Goal: Task Accomplishment & Management: Manage account settings

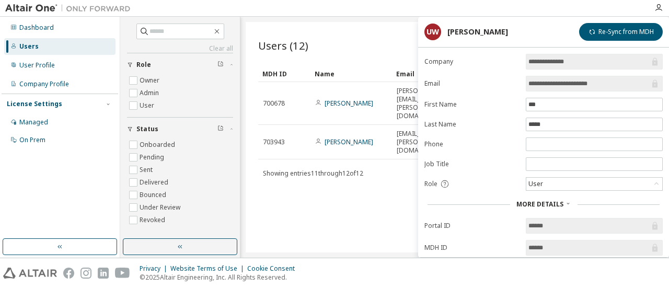
click at [386, 38] on div "Users (12) More Actions Import From CSV Export To CSV Add User" at bounding box center [454, 45] width 393 height 22
click at [297, 192] on div "Users (12) More Actions Import From CSV Export To CSV Add User Clear Load Save …" at bounding box center [455, 137] width 418 height 231
click at [28, 65] on div "User Profile" at bounding box center [37, 65] width 36 height 8
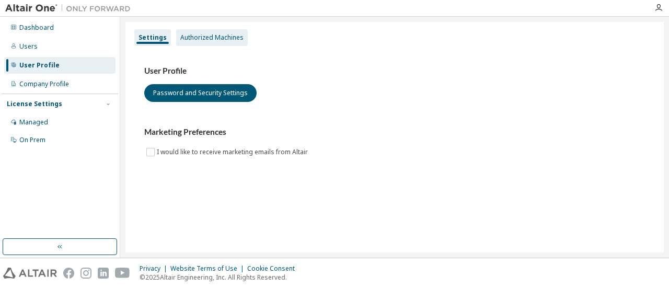
click at [200, 42] on div "Authorized Machines" at bounding box center [212, 37] width 72 height 17
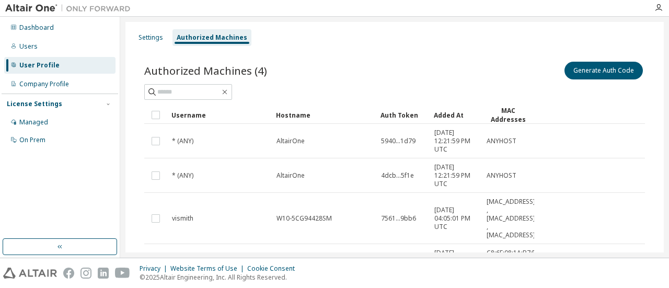
scroll to position [79, 0]
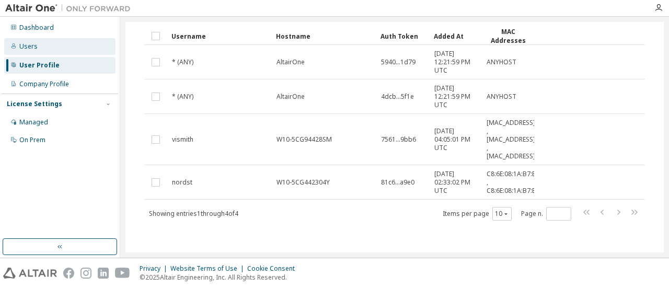
click at [21, 44] on div "Users" at bounding box center [28, 46] width 18 height 8
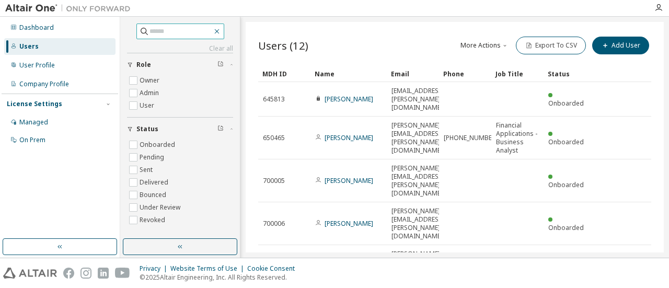
click at [221, 29] on icon "button" at bounding box center [217, 31] width 8 height 8
click at [221, 31] on icon "button" at bounding box center [217, 31] width 8 height 8
click at [324, 34] on div "Users (12) More Actions Import From CSV Export To CSV Add User" at bounding box center [454, 45] width 393 height 22
click at [221, 32] on icon "button" at bounding box center [217, 31] width 8 height 8
click at [177, 252] on button "button" at bounding box center [180, 246] width 114 height 17
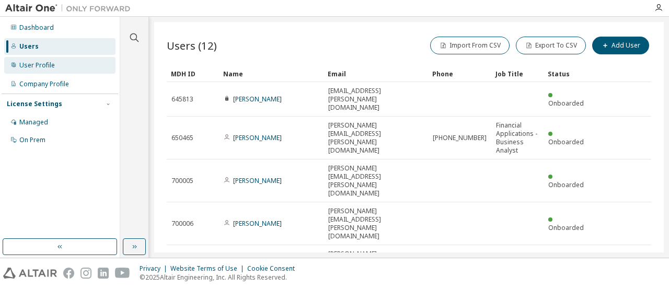
click at [33, 69] on div "User Profile" at bounding box center [37, 65] width 36 height 8
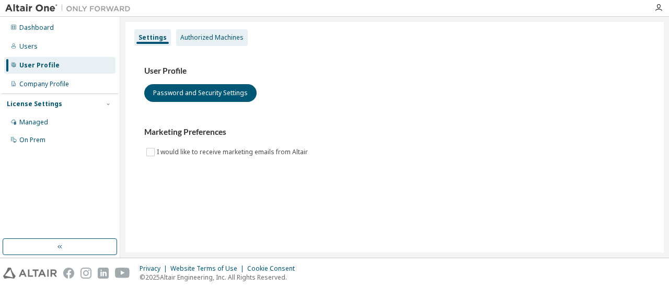
drag, startPoint x: 212, startPoint y: 37, endPoint x: 204, endPoint y: 35, distance: 8.6
click at [204, 35] on div "Authorized Machines" at bounding box center [211, 37] width 63 height 8
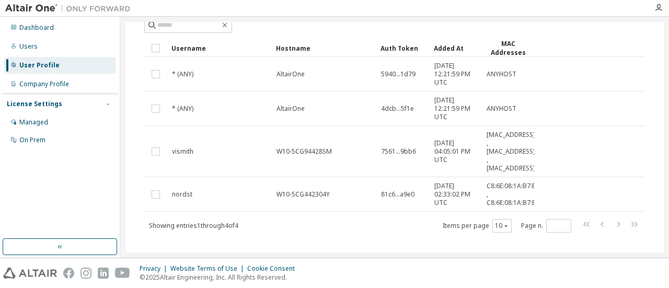
scroll to position [79, 0]
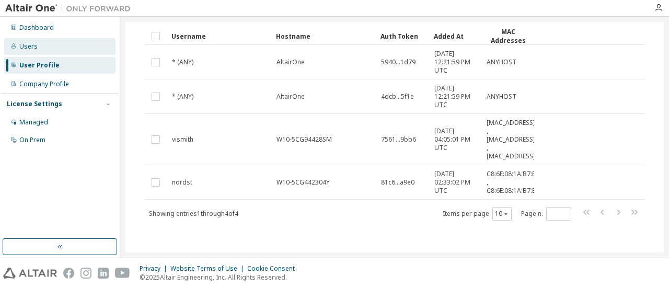
click at [22, 52] on div "Users" at bounding box center [59, 46] width 111 height 17
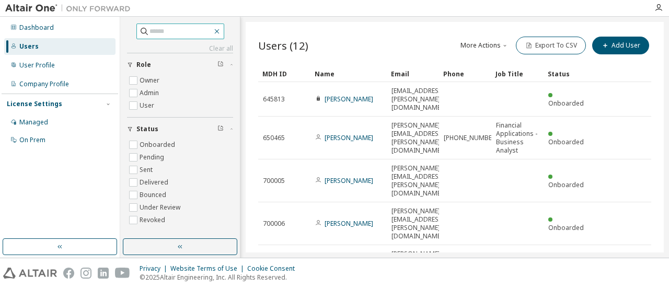
click at [221, 33] on icon "button" at bounding box center [217, 31] width 8 height 8
click at [181, 251] on button "button" at bounding box center [180, 246] width 114 height 17
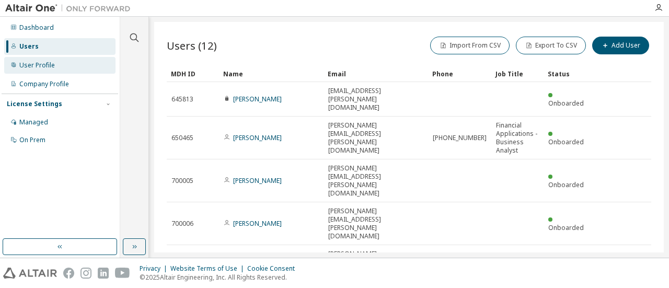
click at [42, 64] on div "User Profile" at bounding box center [37, 65] width 36 height 8
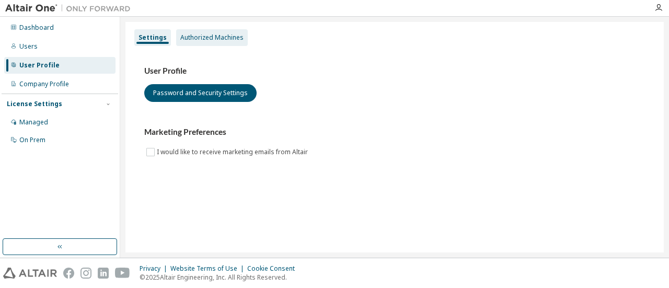
click at [195, 38] on div "Authorized Machines" at bounding box center [211, 37] width 63 height 8
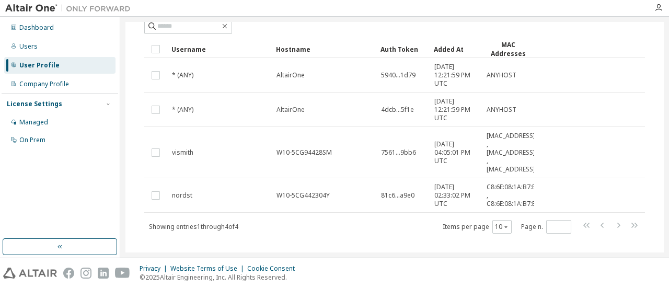
scroll to position [79, 0]
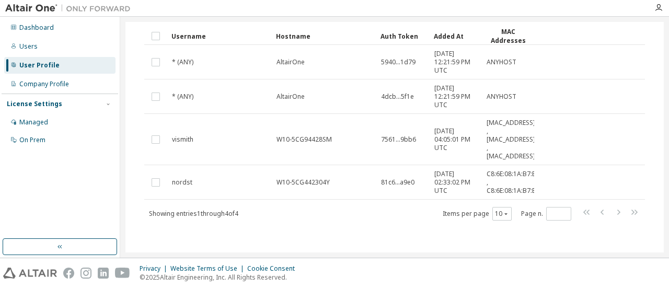
click at [668, 40] on div "Settings Authorized Machines Authorized Machines (4) Generate Auth Code Clear L…" at bounding box center [394, 137] width 549 height 241
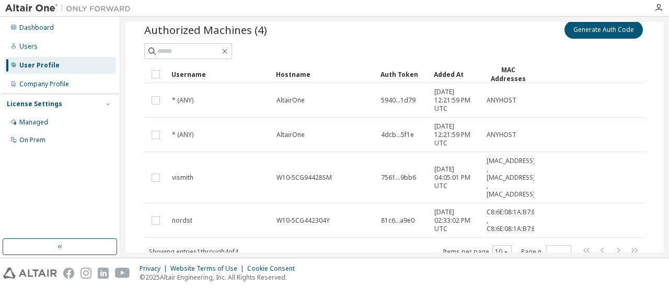
scroll to position [0, 0]
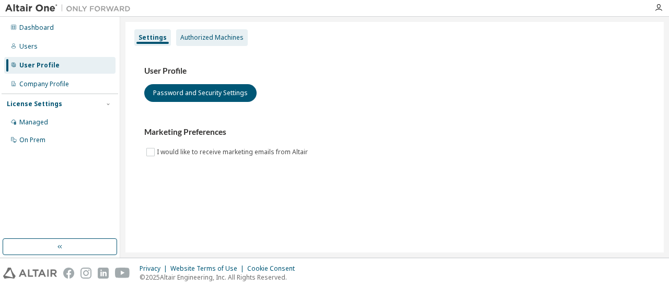
click at [232, 43] on div "Authorized Machines" at bounding box center [212, 37] width 72 height 17
